Goal: Navigation & Orientation: Understand site structure

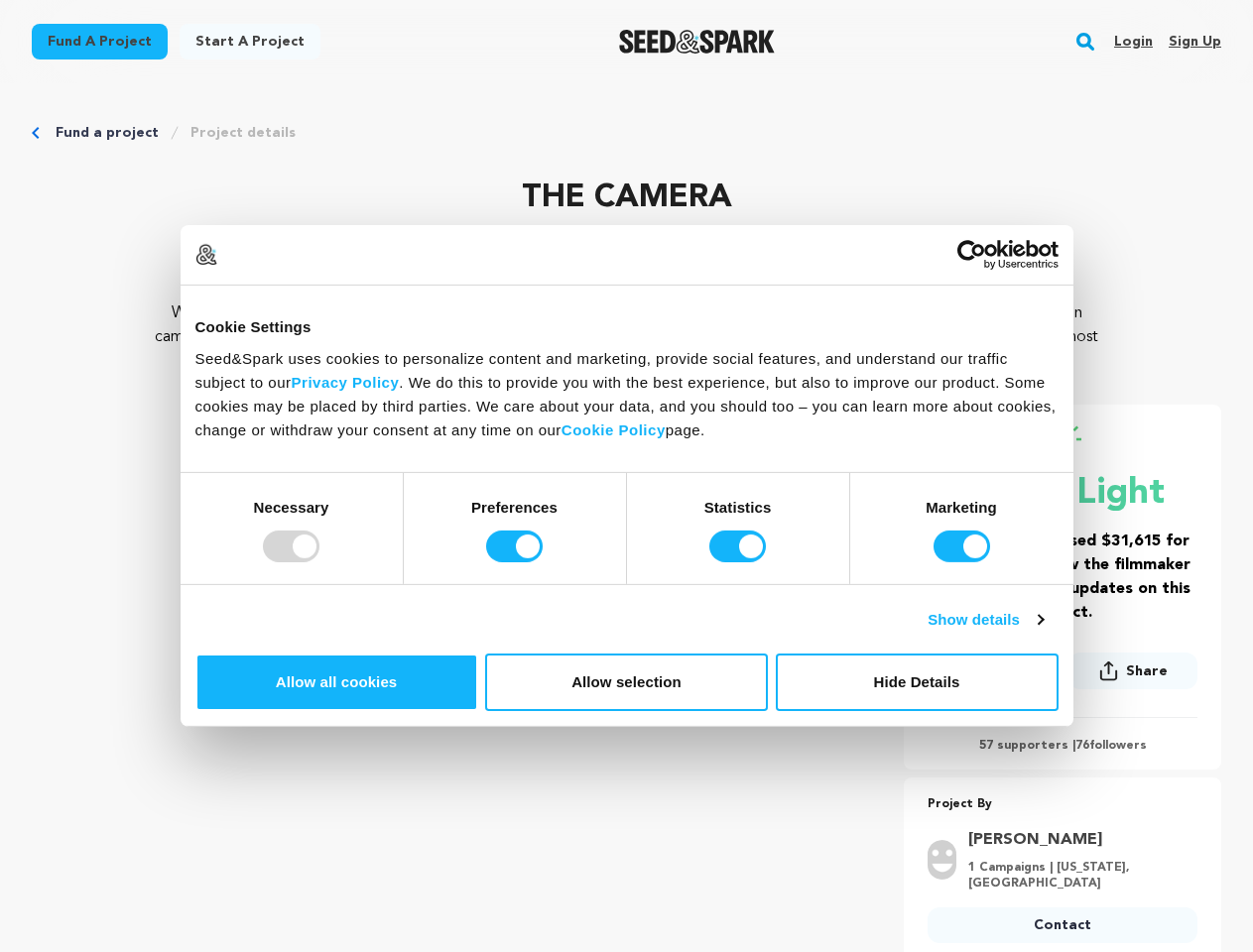
click at [320, 562] on div at bounding box center [291, 546] width 57 height 32
click at [542, 562] on input "Preferences" at bounding box center [514, 546] width 57 height 32
checkbox input "false"
click at [740, 562] on input "Statistics" at bounding box center [737, 546] width 57 height 32
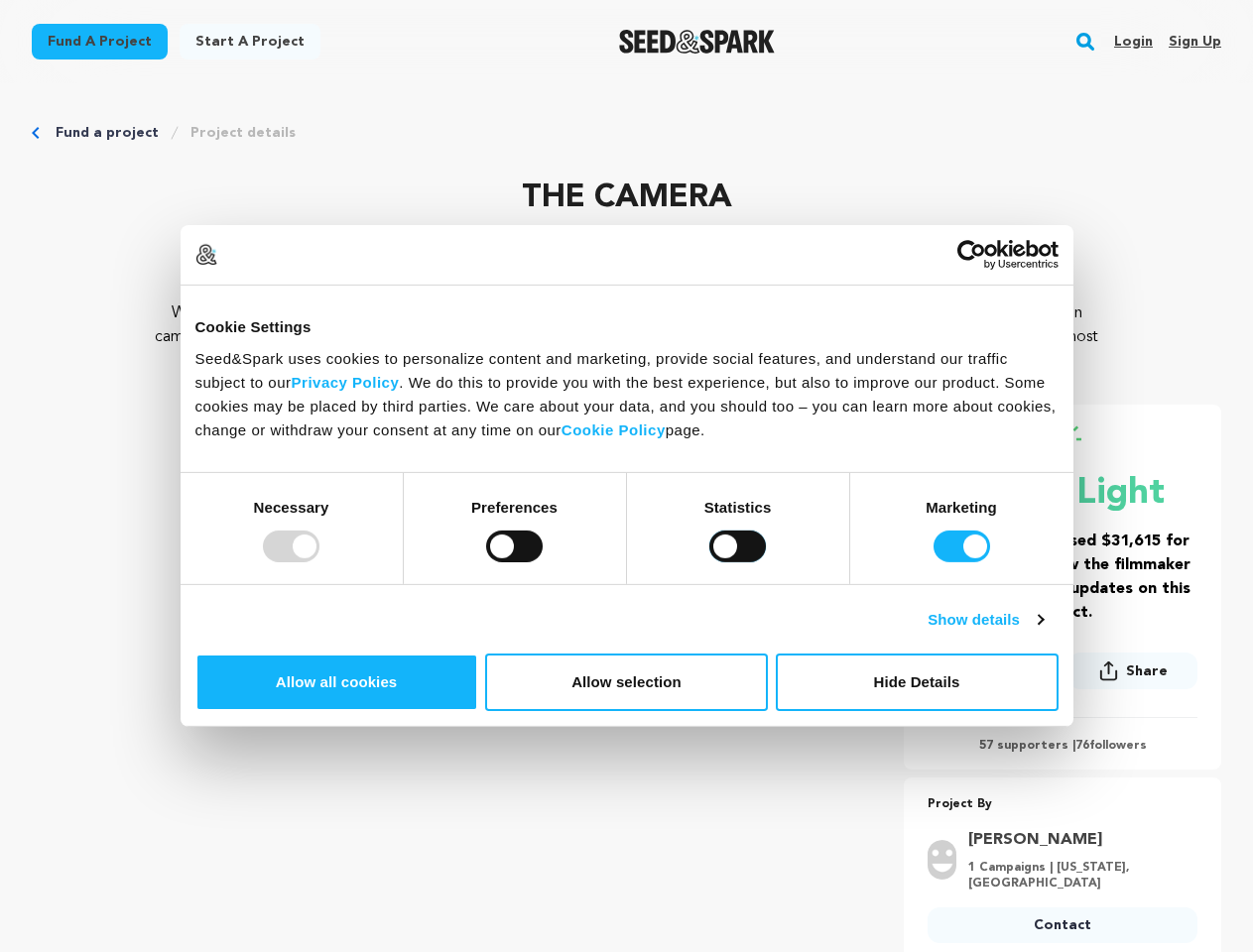
checkbox input "false"
click at [933, 562] on input "Marketing" at bounding box center [961, 546] width 57 height 32
checkbox input "false"
click at [1043, 631] on link "Show details" at bounding box center [985, 619] width 115 height 24
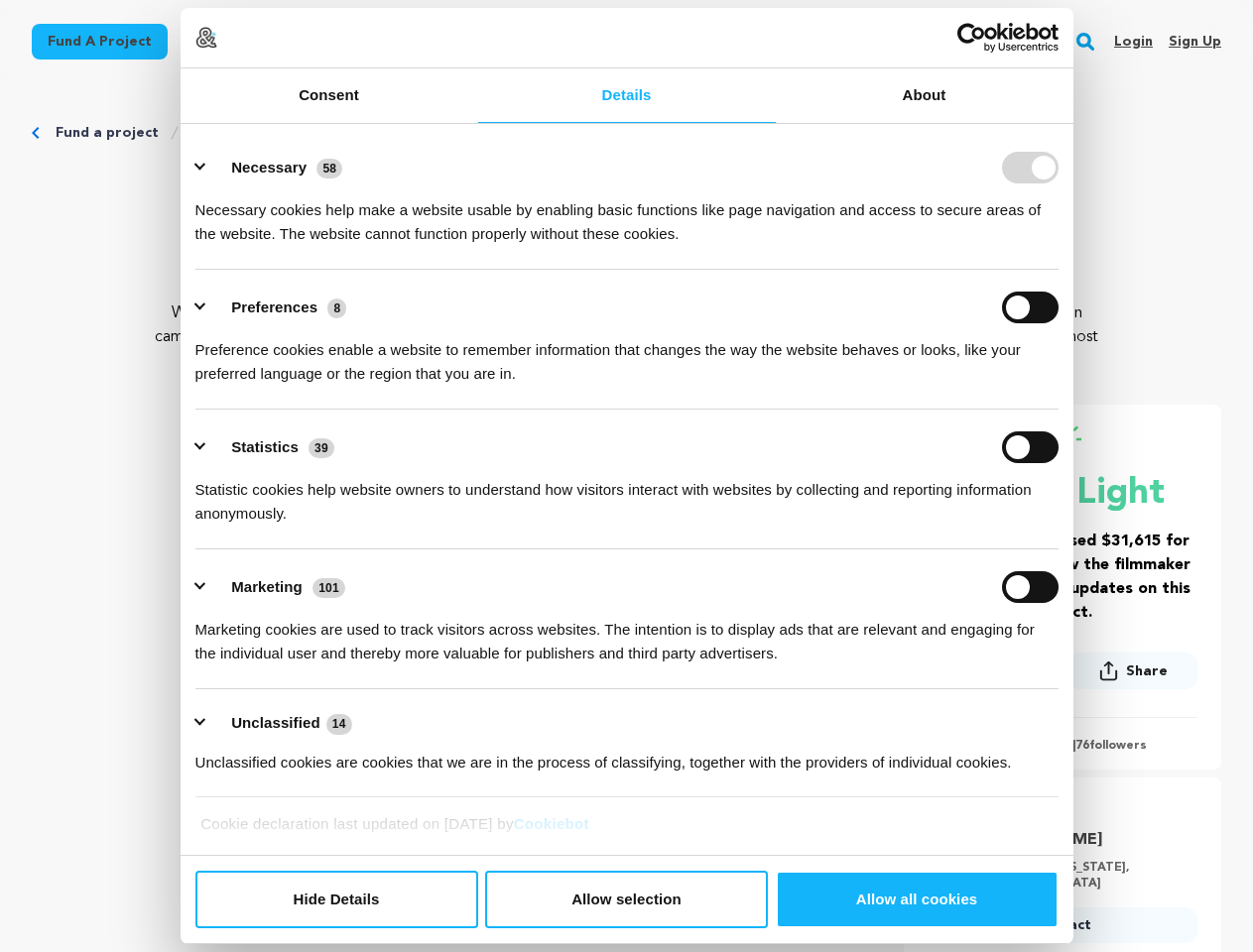
click at [1073, 692] on div "Consent Details [#IABV2SETTINGS#] About Cookie Settings Seed&Spark uses cookies…" at bounding box center [626, 476] width 893 height 936
click at [1067, 757] on ul "Necessary 58 Necessary cookies help make a website usable by enabling basic fun…" at bounding box center [626, 464] width 882 height 668
click at [1096, 822] on div "Project By [PERSON_NAME] 1 Campaigns | [US_STATE], [GEOGRAPHIC_DATA] Contact Co…" at bounding box center [1062, 872] width 318 height 158
click at [1089, 42] on rect "button" at bounding box center [1085, 42] width 24 height 24
click at [217, 49] on img at bounding box center [207, 38] width 22 height 22
